Goal: Find specific page/section: Find specific page/section

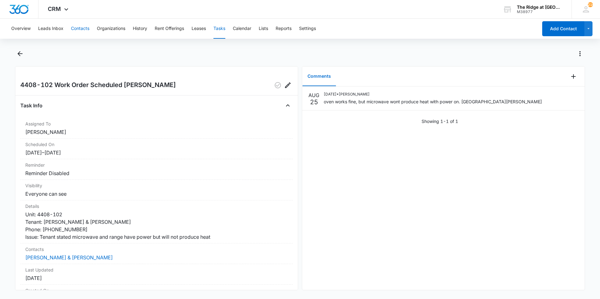
click at [81, 28] on button "Contacts" at bounding box center [80, 29] width 18 height 20
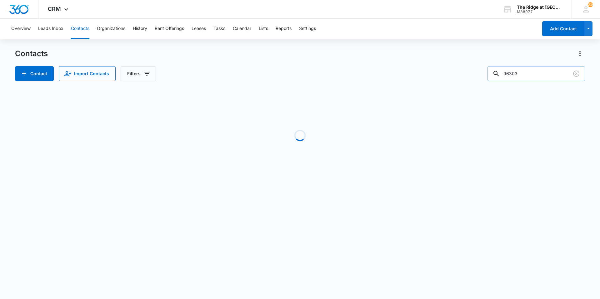
click at [543, 73] on input "96303" at bounding box center [537, 73] width 98 height 15
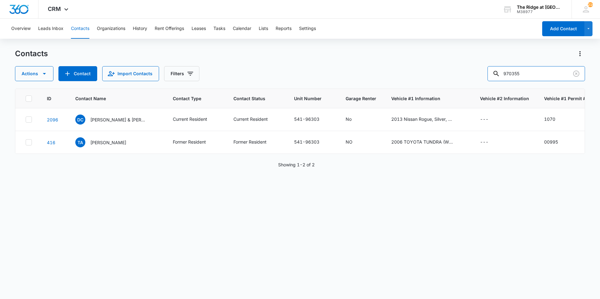
type input "970355"
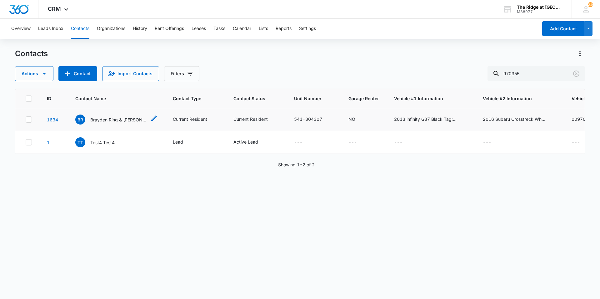
click at [122, 116] on div "BR Brayden Ring & [PERSON_NAME] [PERSON_NAME]" at bounding box center [110, 120] width 71 height 10
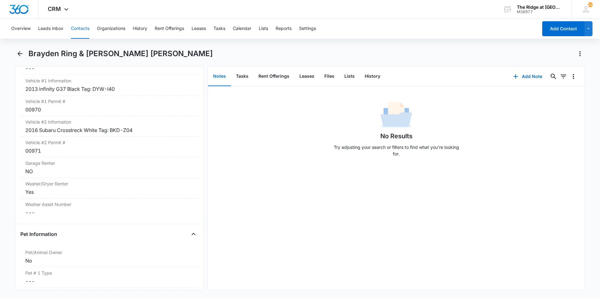
scroll to position [844, 0]
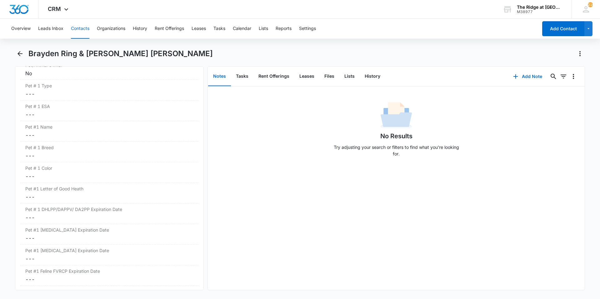
click at [79, 30] on button "Contacts" at bounding box center [80, 29] width 18 height 20
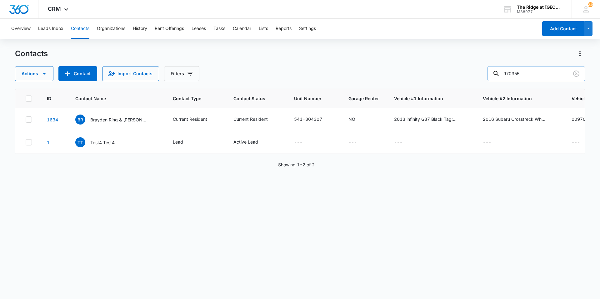
click at [541, 77] on input "970355" at bounding box center [537, 73] width 98 height 15
click at [540, 77] on input "970355" at bounding box center [537, 73] width 98 height 15
